Goal: Information Seeking & Learning: Learn about a topic

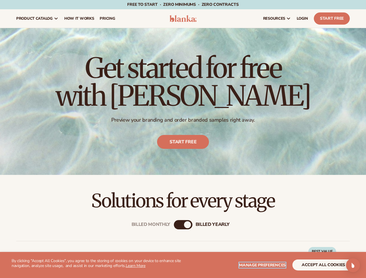
click at [263, 265] on span "Manage preferences" at bounding box center [262, 265] width 47 height 6
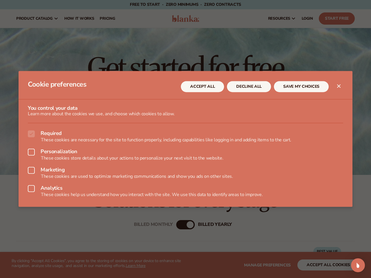
click at [323, 265] on div at bounding box center [185, 139] width 371 height 278
click at [177, 225] on div at bounding box center [185, 139] width 371 height 278
click at [353, 265] on div "Open Intercom Messenger" at bounding box center [358, 265] width 14 height 14
